Goal: Information Seeking & Learning: Learn about a topic

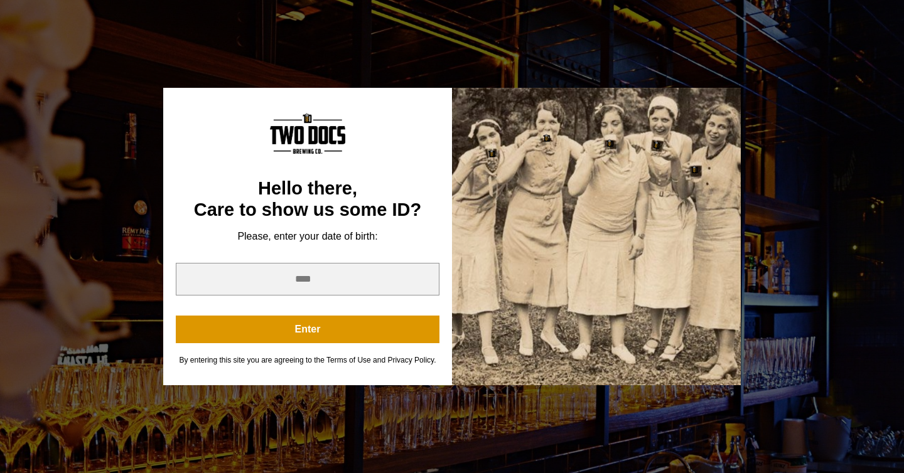
scroll to position [255, 0]
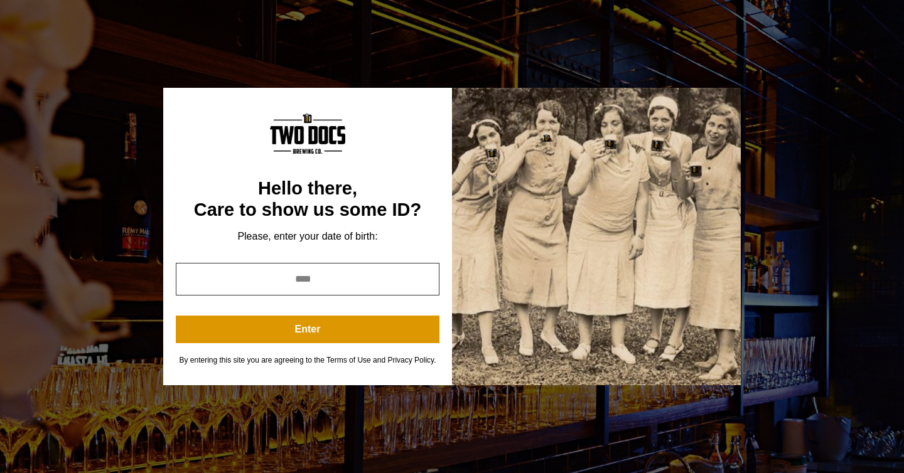
click at [326, 271] on input "year" at bounding box center [308, 279] width 264 height 33
click at [423, 277] on input "*" at bounding box center [308, 279] width 264 height 33
type input "*"
click at [423, 277] on input "*" at bounding box center [308, 279] width 264 height 33
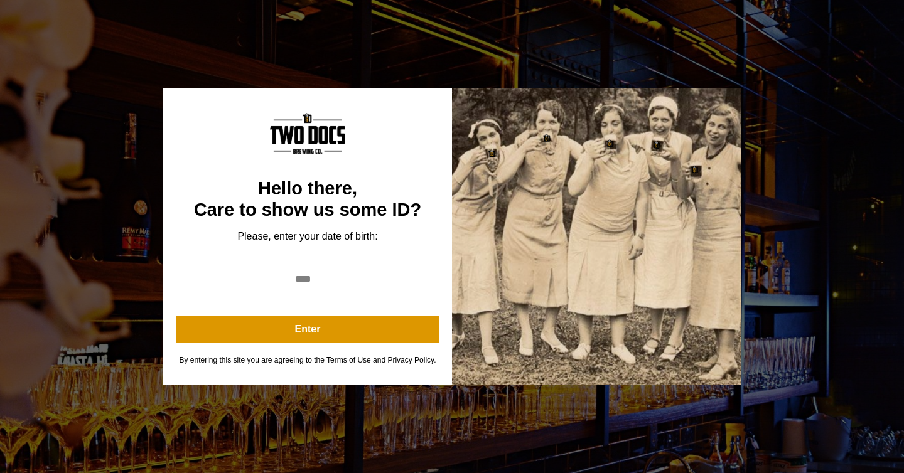
click at [319, 274] on input "*" at bounding box center [308, 279] width 264 height 33
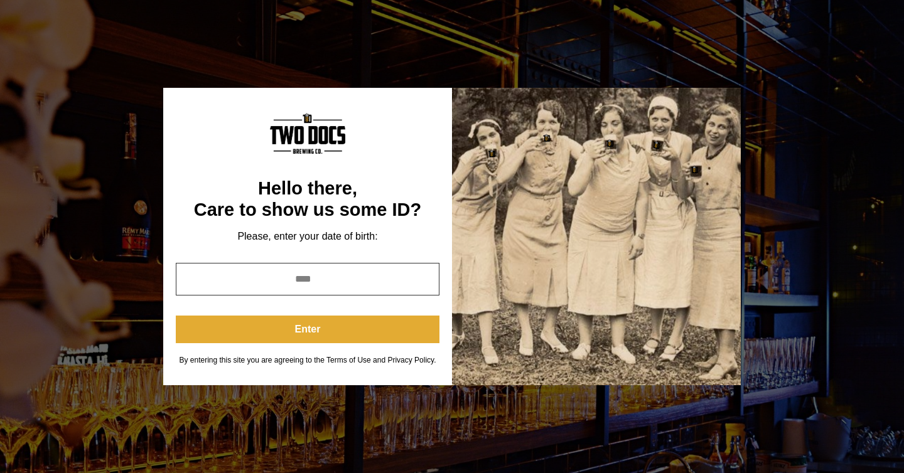
type input "****"
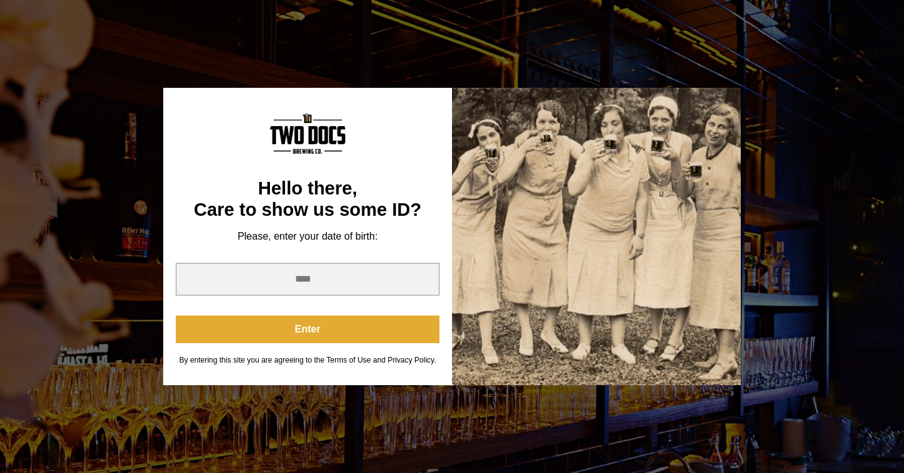
click at [311, 323] on button "Enter" at bounding box center [308, 330] width 264 height 28
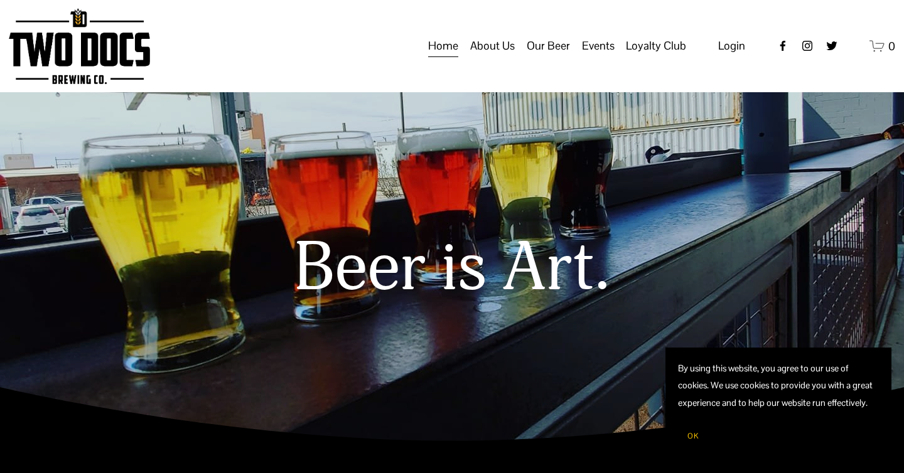
scroll to position [6, 0]
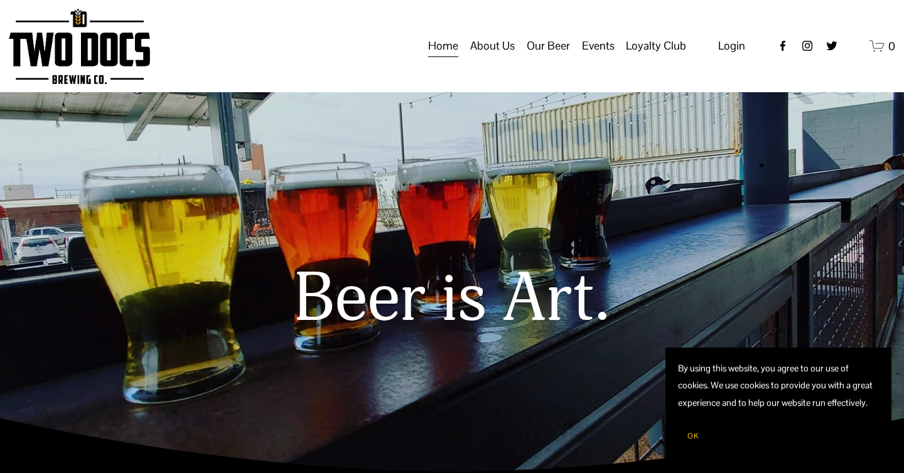
click at [0, 0] on span "Calendar" at bounding box center [0, 0] width 0 height 0
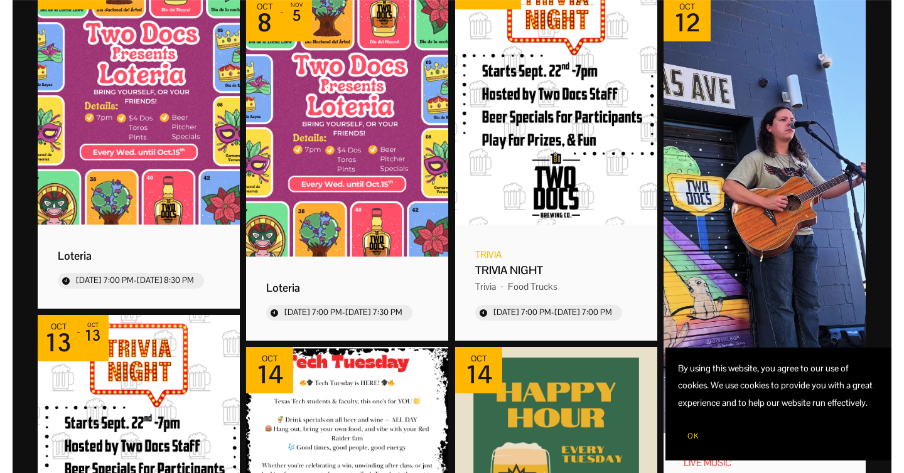
scroll to position [706, 0]
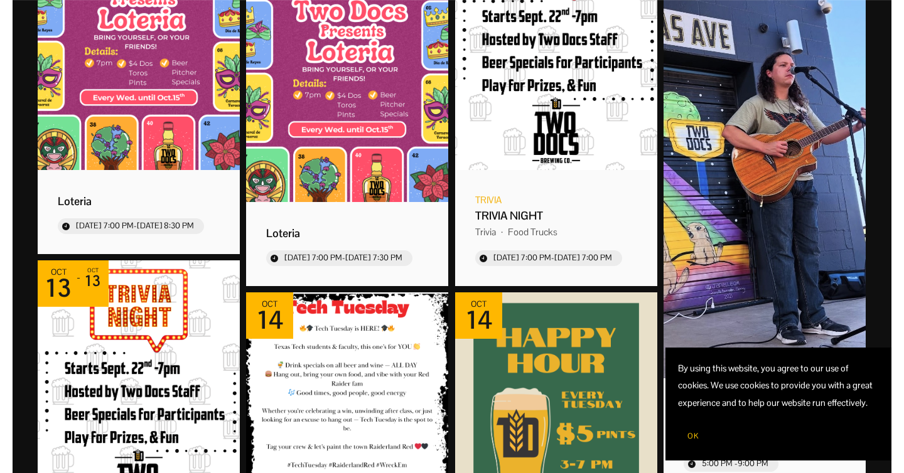
click at [793, 143] on img "Event: 502 JAM" at bounding box center [764, 159] width 202 height 438
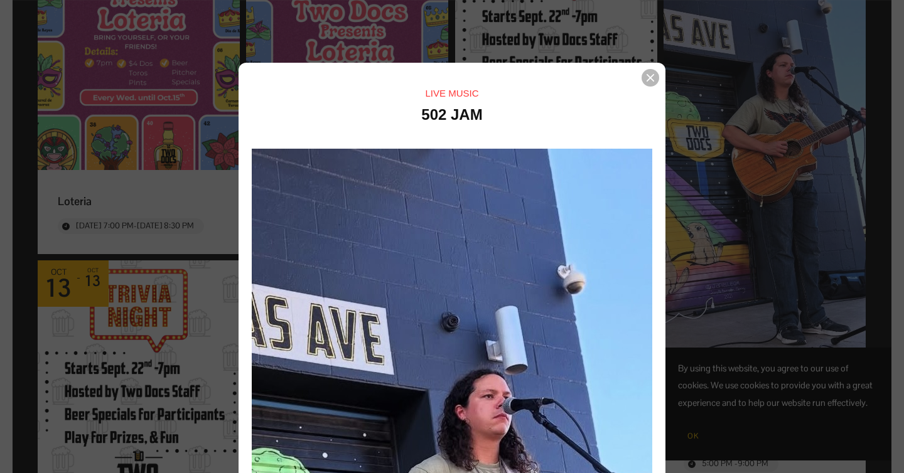
click at [793, 143] on div "Event details popup" at bounding box center [452, 236] width 904 height 473
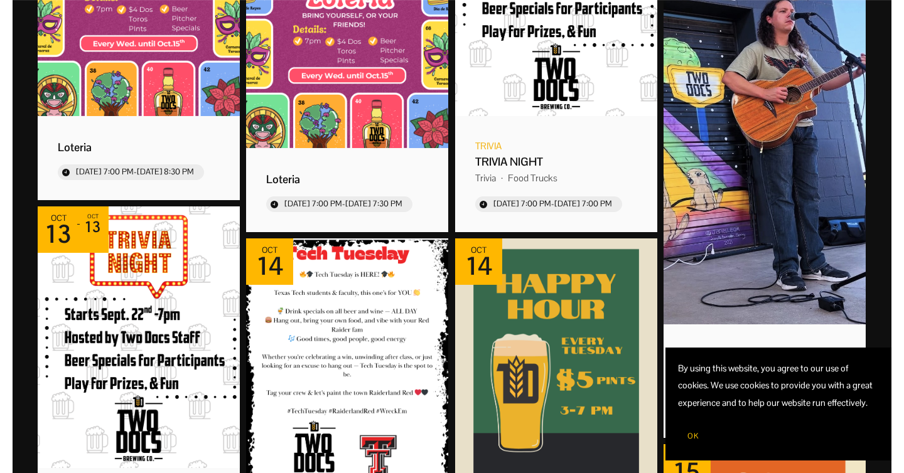
scroll to position [798, 0]
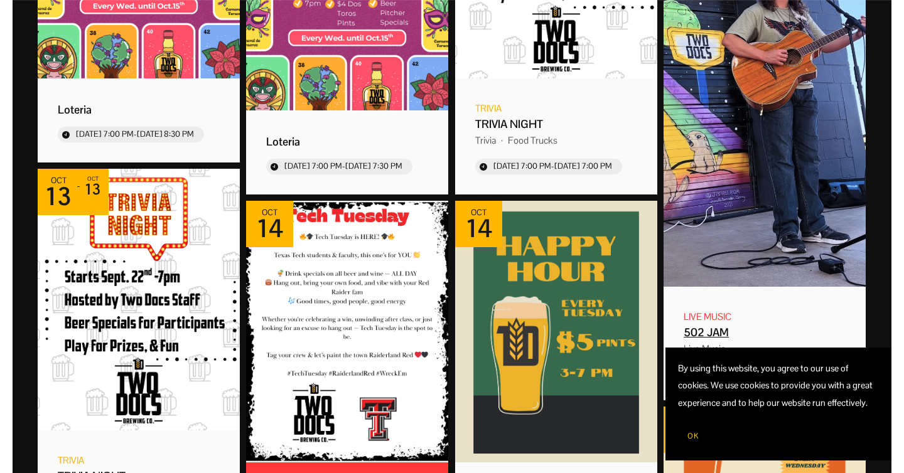
click at [784, 136] on img "Event: 502 JAM" at bounding box center [764, 68] width 202 height 438
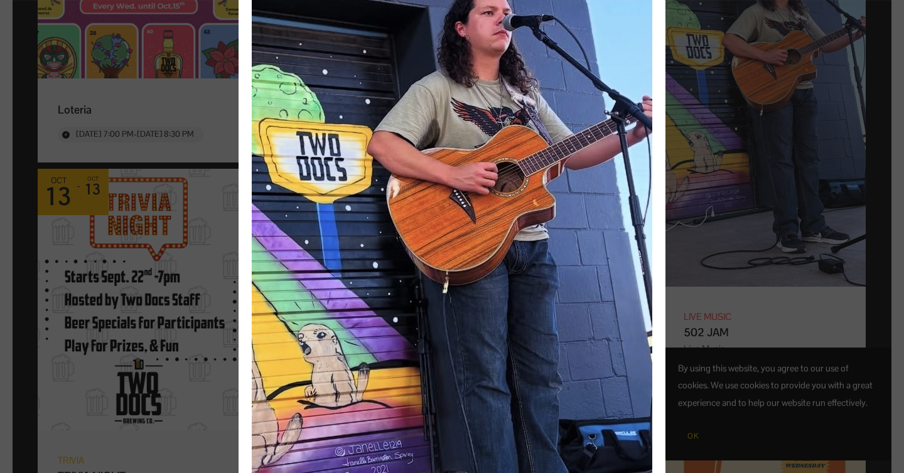
scroll to position [43, 0]
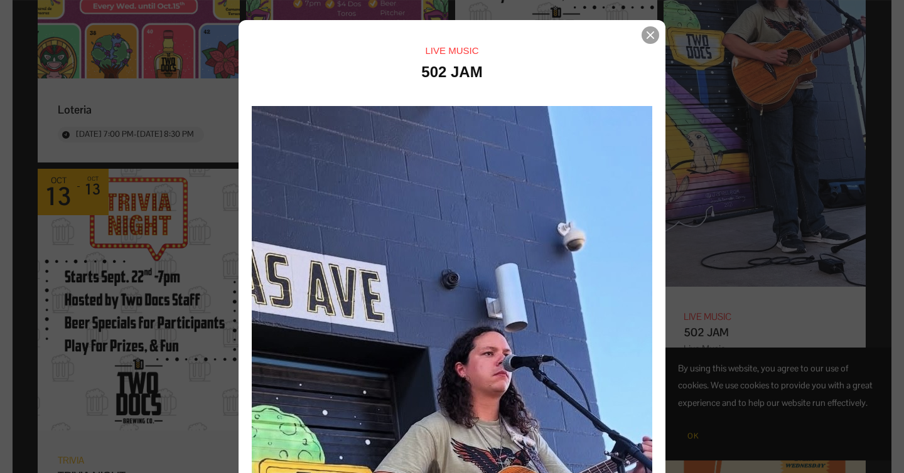
click at [649, 37] on icon "Event details popup" at bounding box center [650, 35] width 8 height 8
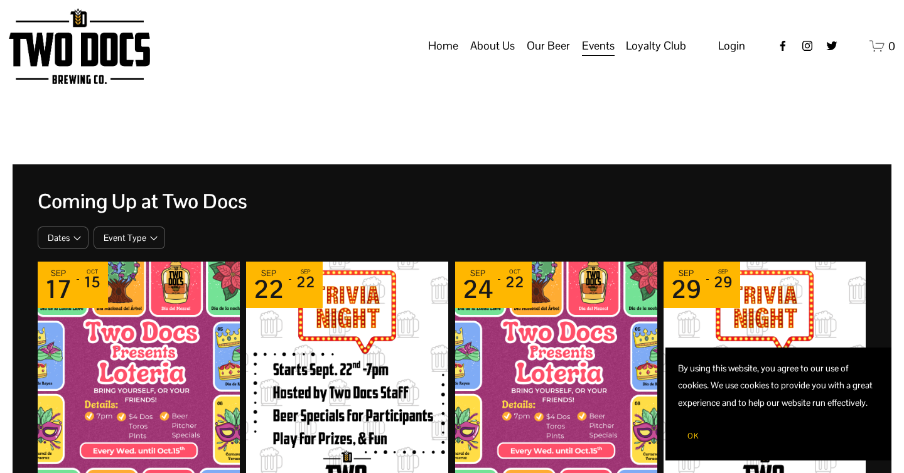
click at [0, 0] on span "Taproom Menu" at bounding box center [0, 0] width 0 height 0
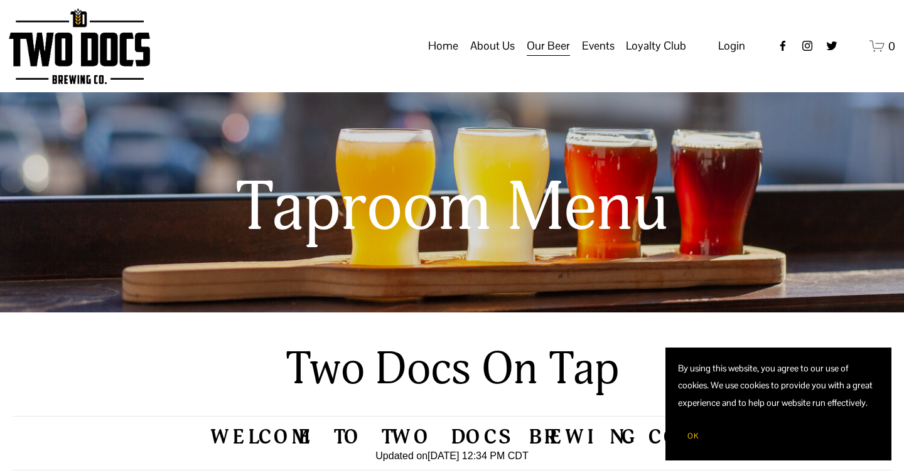
click at [450, 58] on link "Home" at bounding box center [443, 47] width 30 height 24
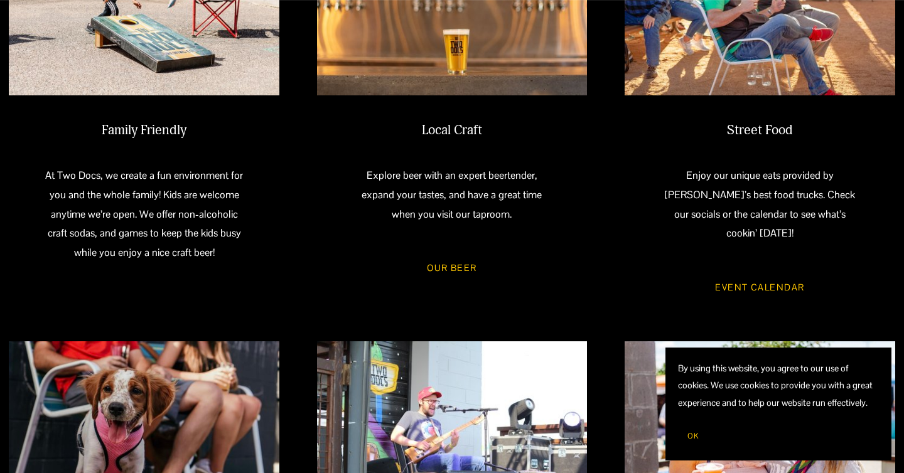
scroll to position [652, 0]
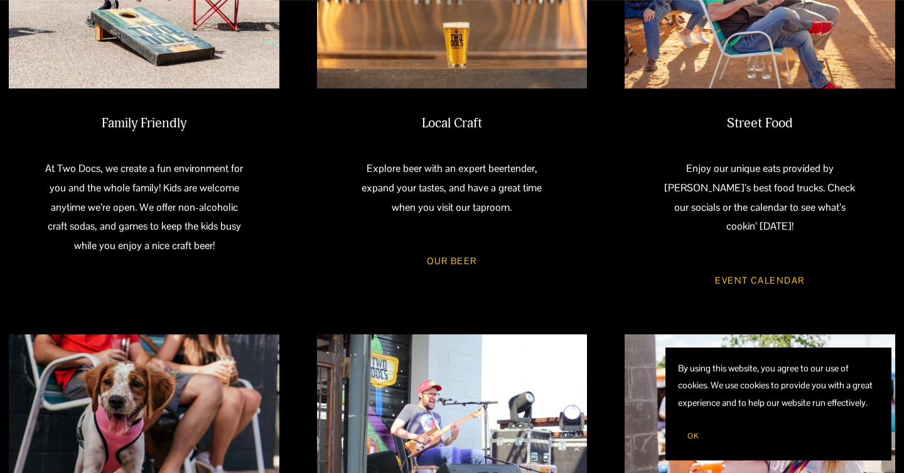
click at [731, 264] on link "Event Calendar" at bounding box center [760, 280] width 126 height 33
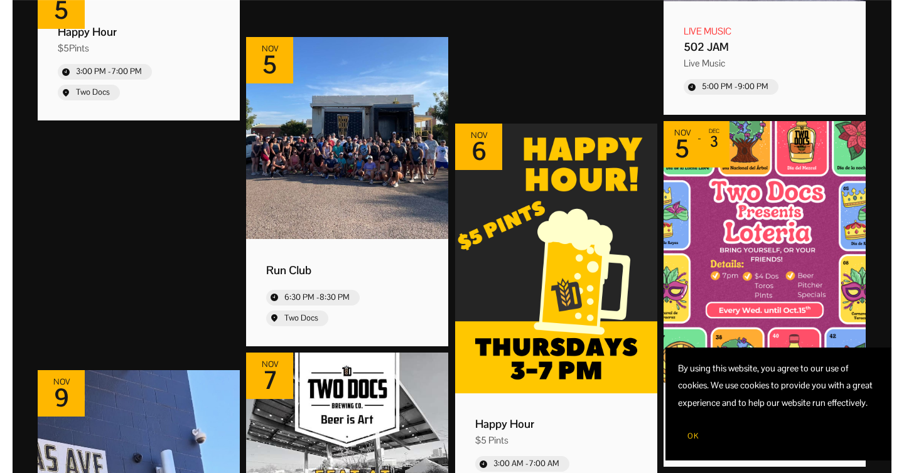
scroll to position [3615, 0]
